Goal: Task Accomplishment & Management: Manage account settings

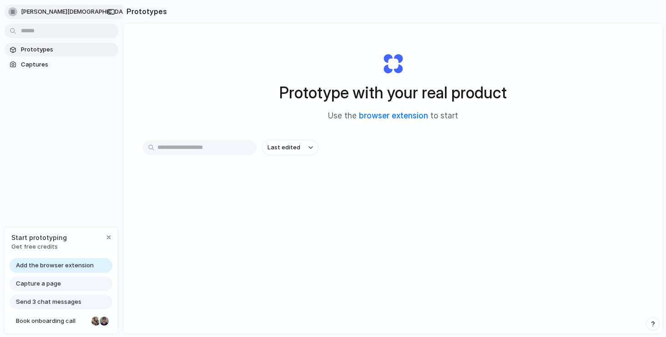
click at [51, 13] on button "amit-jain" at bounding box center [76, 12] width 142 height 15
click at [30, 31] on span "Settings" at bounding box center [33, 32] width 25 height 9
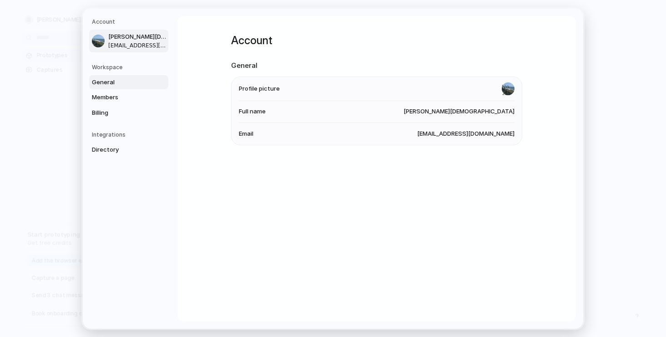
click at [106, 82] on span "General" at bounding box center [121, 81] width 58 height 9
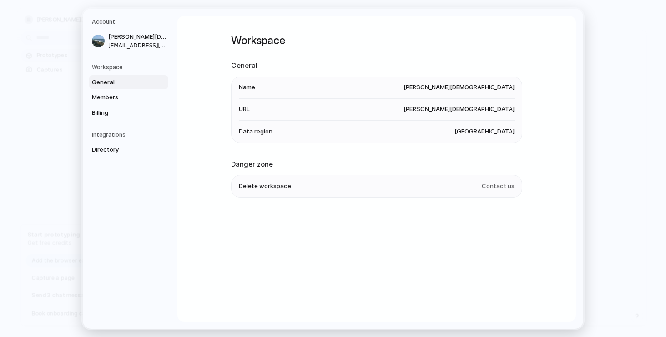
click at [106, 82] on span "General" at bounding box center [121, 81] width 58 height 9
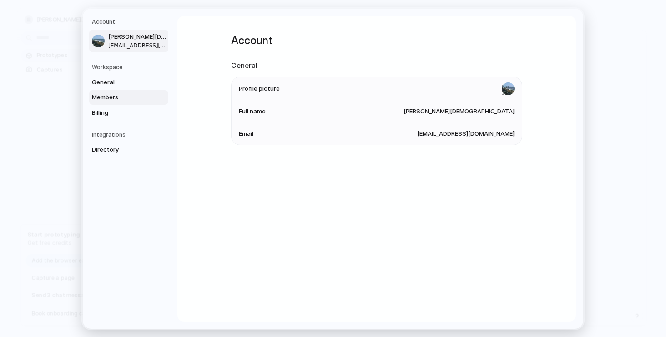
click at [108, 94] on span "Members" at bounding box center [121, 97] width 58 height 9
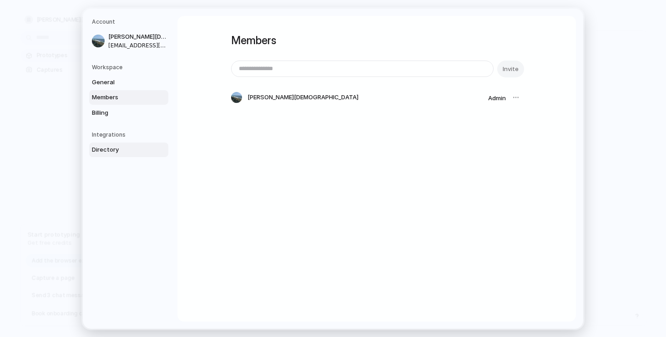
click at [110, 152] on span "Directory" at bounding box center [121, 149] width 58 height 9
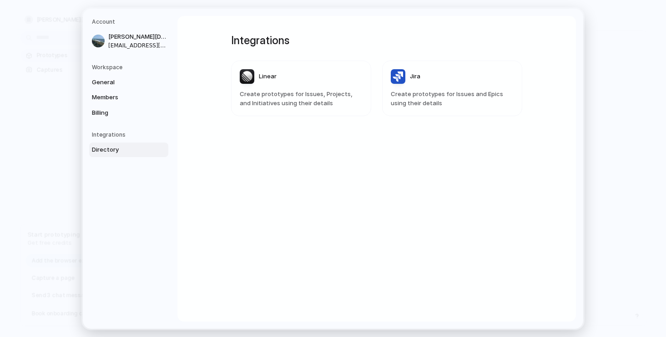
click at [255, 92] on span "Create prototypes for Issues, Projects, and Initiatives using their details" at bounding box center [301, 99] width 123 height 18
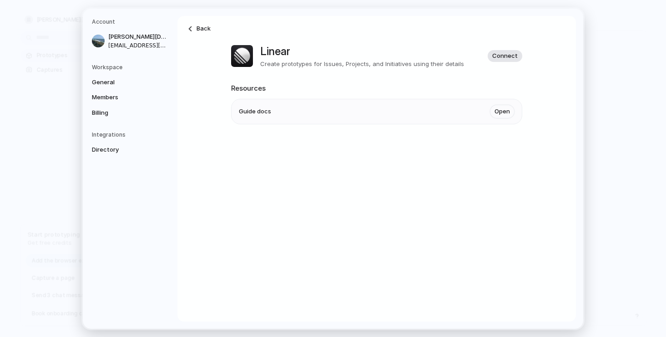
click at [508, 52] on span "Connect" at bounding box center [504, 55] width 25 height 9
click at [111, 81] on span "General" at bounding box center [121, 81] width 58 height 9
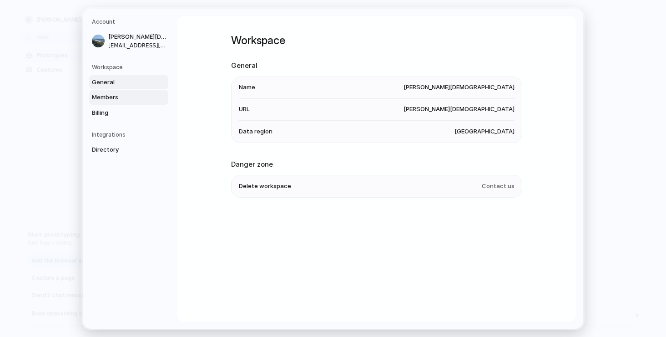
click at [103, 95] on span "Members" at bounding box center [121, 97] width 58 height 9
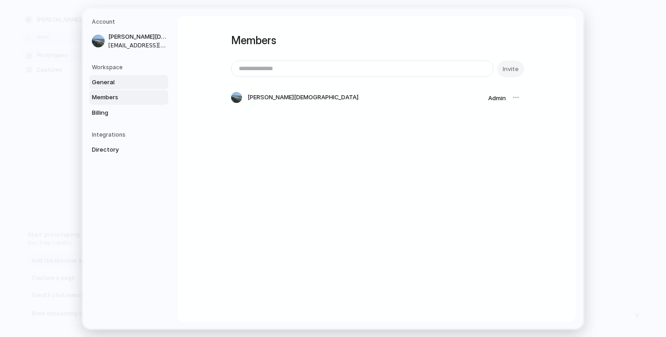
click at [116, 87] on link "General" at bounding box center [128, 82] width 79 height 15
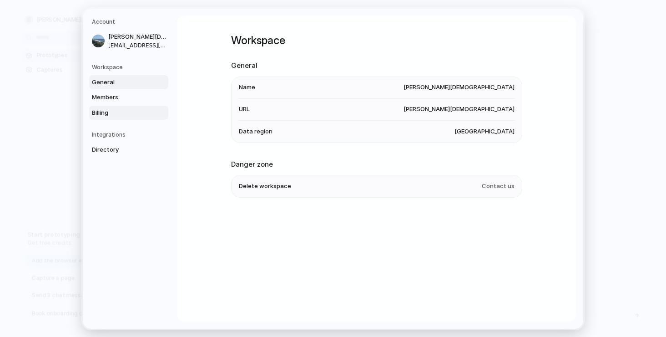
click at [116, 111] on span "Billing" at bounding box center [121, 112] width 58 height 9
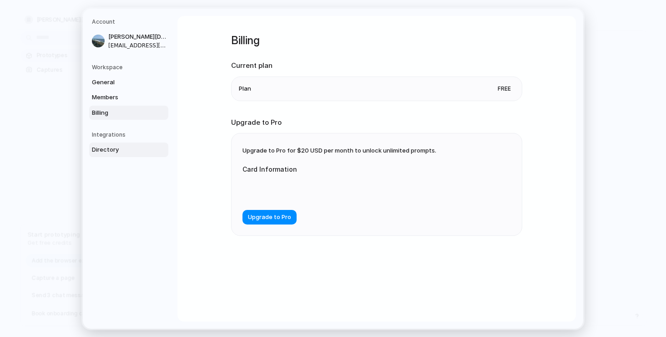
click at [113, 147] on span "Directory" at bounding box center [121, 149] width 58 height 9
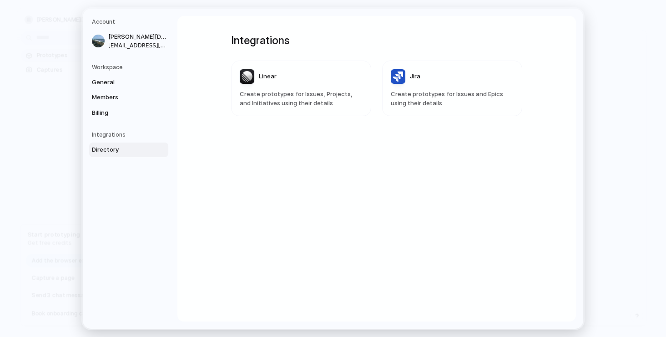
click at [274, 104] on span "Create prototypes for Issues, Projects, and Initiatives using their details" at bounding box center [301, 99] width 123 height 18
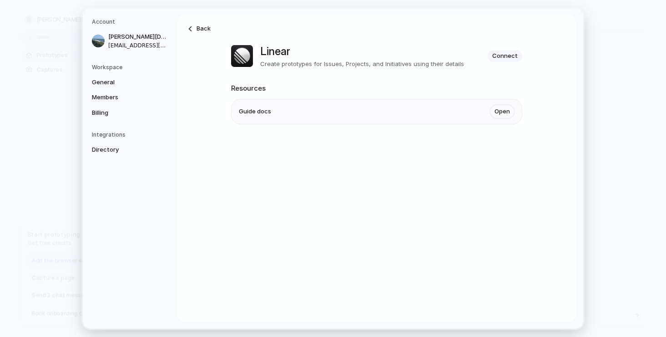
click at [263, 120] on li "Guide docs Open" at bounding box center [377, 111] width 276 height 25
click at [263, 114] on span "Guide docs" at bounding box center [255, 111] width 32 height 9
click at [512, 108] on link "Open" at bounding box center [502, 112] width 25 height 14
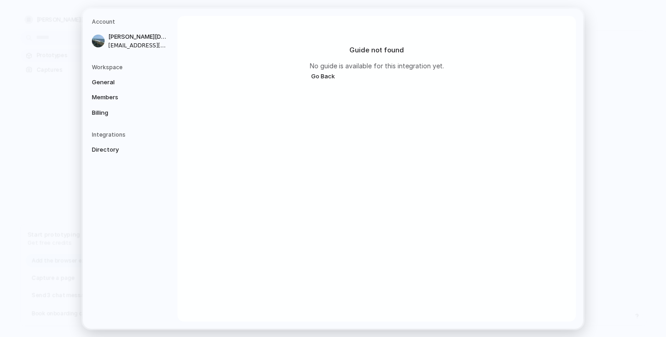
click at [322, 74] on button "Go Back" at bounding box center [323, 76] width 26 height 12
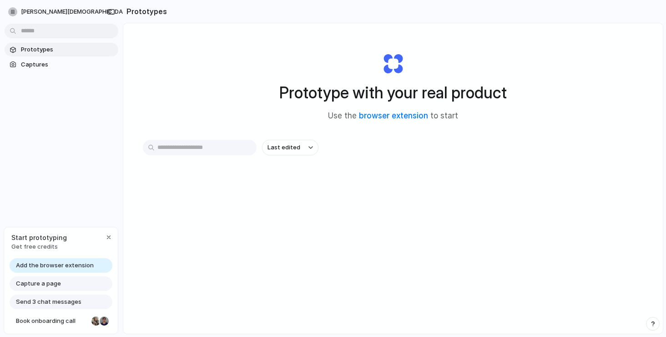
click at [60, 303] on span "Send 3 chat messages" at bounding box center [49, 301] width 66 height 9
click at [60, 301] on span "Send 3 chat messages" at bounding box center [49, 301] width 66 height 9
click at [47, 286] on span "Capture a page" at bounding box center [38, 283] width 45 height 9
click at [47, 281] on span "Capture a page" at bounding box center [38, 283] width 45 height 9
click at [35, 244] on span "Get free credits" at bounding box center [39, 246] width 56 height 9
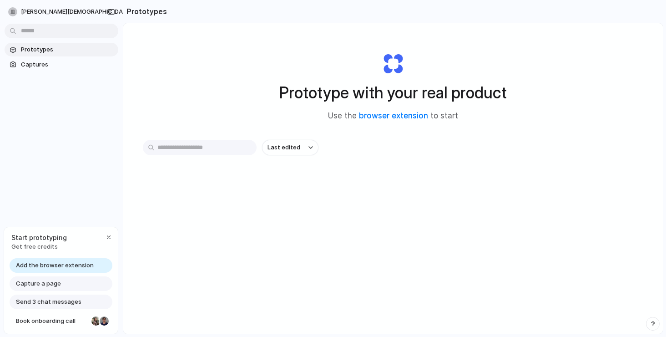
click at [54, 257] on div "Start prototyping Get free credits Add the browser extension Capture a page Sen…" at bounding box center [61, 281] width 115 height 108
click at [52, 265] on span "Add the browser extension" at bounding box center [55, 265] width 78 height 9
click at [380, 118] on link "browser extension" at bounding box center [393, 115] width 69 height 9
click at [220, 152] on input "text" at bounding box center [200, 147] width 114 height 15
click at [16, 285] on span "Capture a page" at bounding box center [38, 283] width 45 height 9
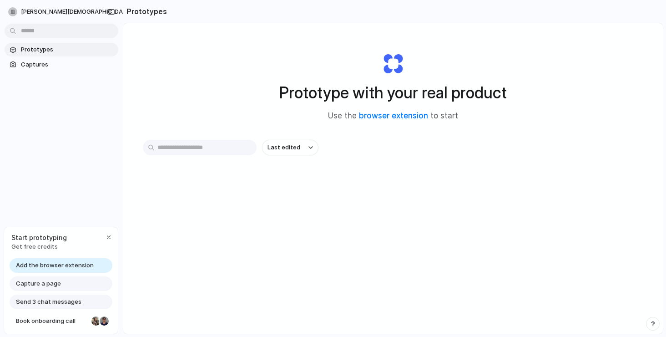
click at [35, 285] on span "Capture a page" at bounding box center [38, 283] width 45 height 9
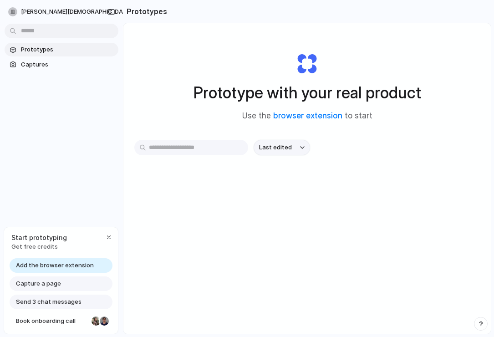
click at [288, 144] on span "Last edited" at bounding box center [275, 147] width 33 height 9
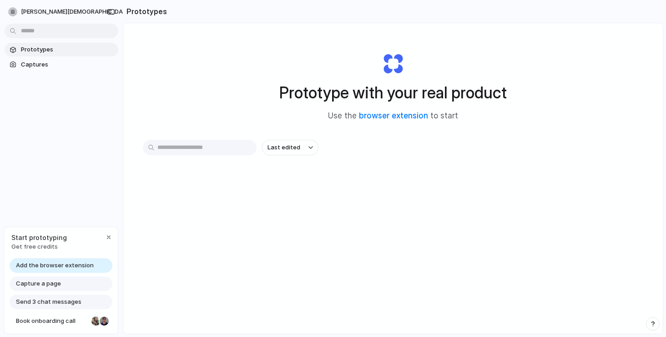
click at [52, 281] on span "Capture a page" at bounding box center [38, 283] width 45 height 9
click at [48, 241] on span "Start prototyping" at bounding box center [39, 238] width 56 height 10
click at [109, 238] on div "button" at bounding box center [108, 236] width 7 height 7
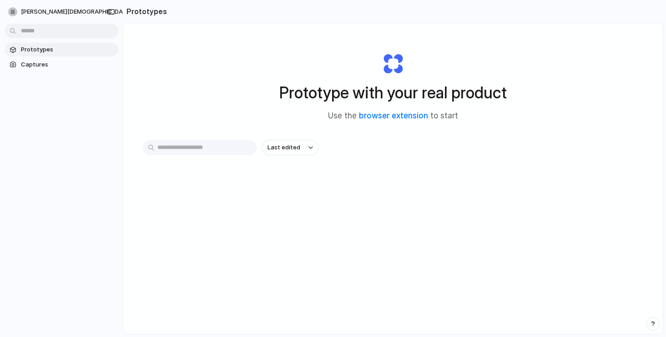
click at [93, 253] on div "amit-jain Prototypes Captures" at bounding box center [61, 168] width 123 height 337
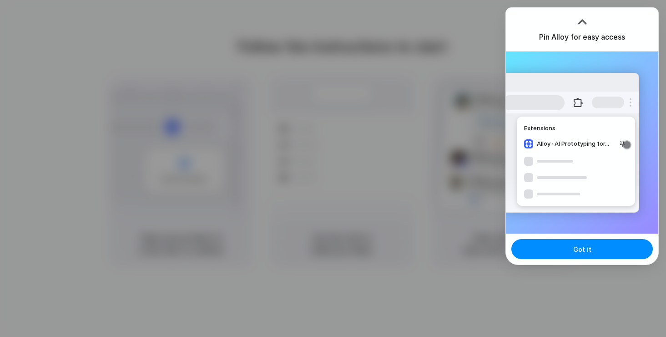
click at [580, 20] on div at bounding box center [583, 22] width 14 height 14
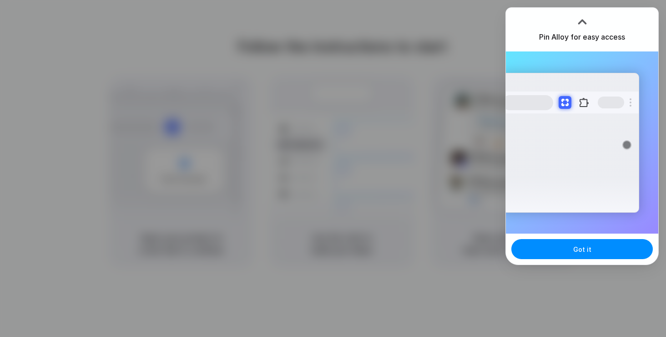
click at [595, 262] on div "Got it" at bounding box center [582, 248] width 152 height 31
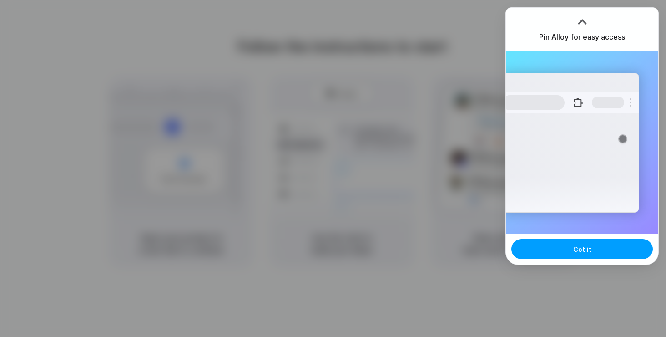
click at [594, 249] on button "Got it" at bounding box center [583, 249] width 142 height 20
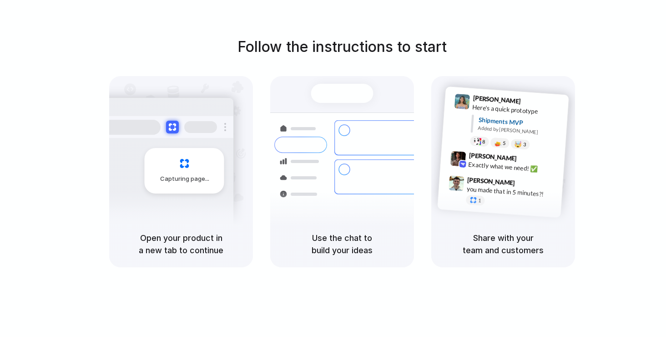
click at [178, 260] on div "Open your product in a new tab to continue" at bounding box center [181, 244] width 144 height 46
click at [180, 253] on h5 "Open your product in a new tab to continue" at bounding box center [181, 244] width 122 height 25
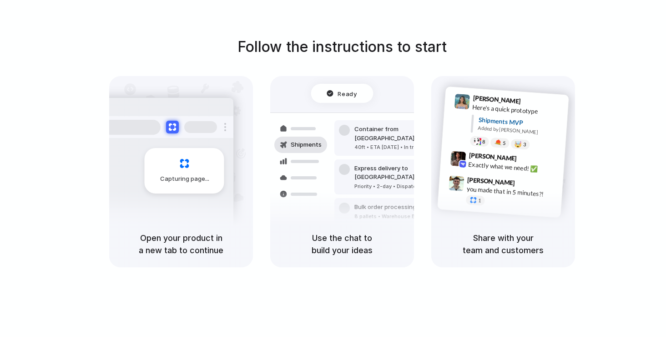
click at [342, 97] on span "Ready" at bounding box center [347, 93] width 19 height 9
